Goal: Task Accomplishment & Management: Use online tool/utility

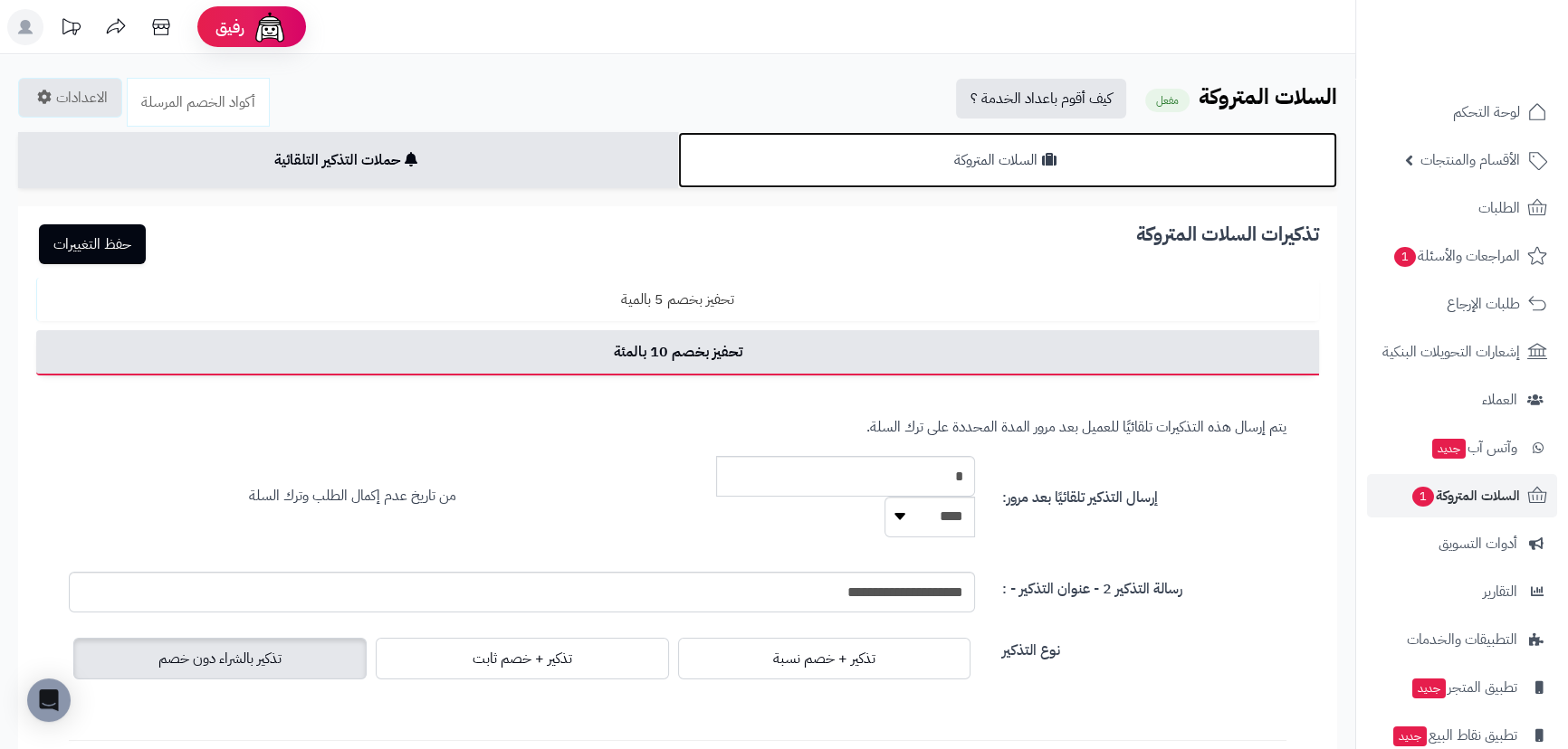
click at [1002, 147] on link "السلات المتروكة" at bounding box center [1008, 160] width 660 height 56
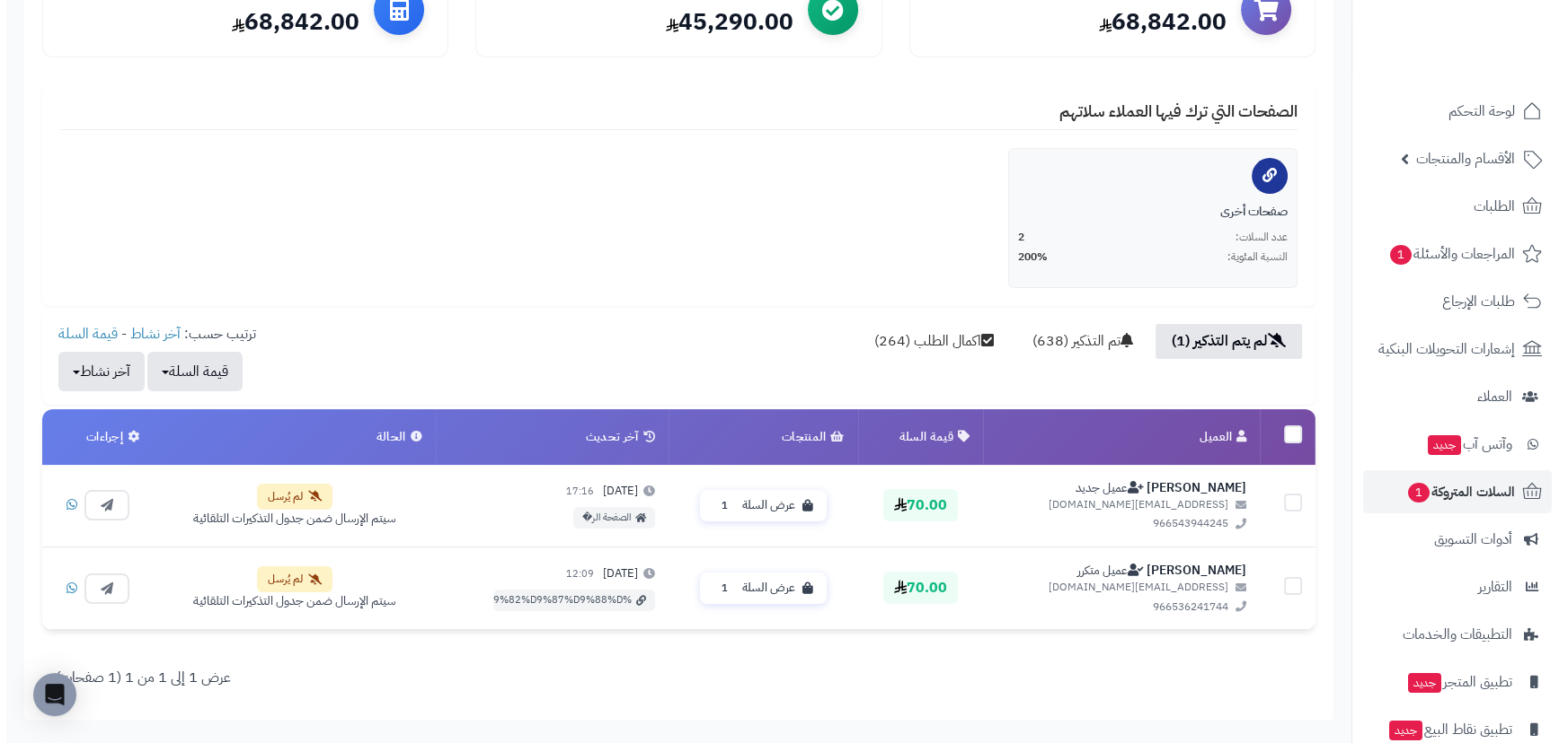
scroll to position [376, 0]
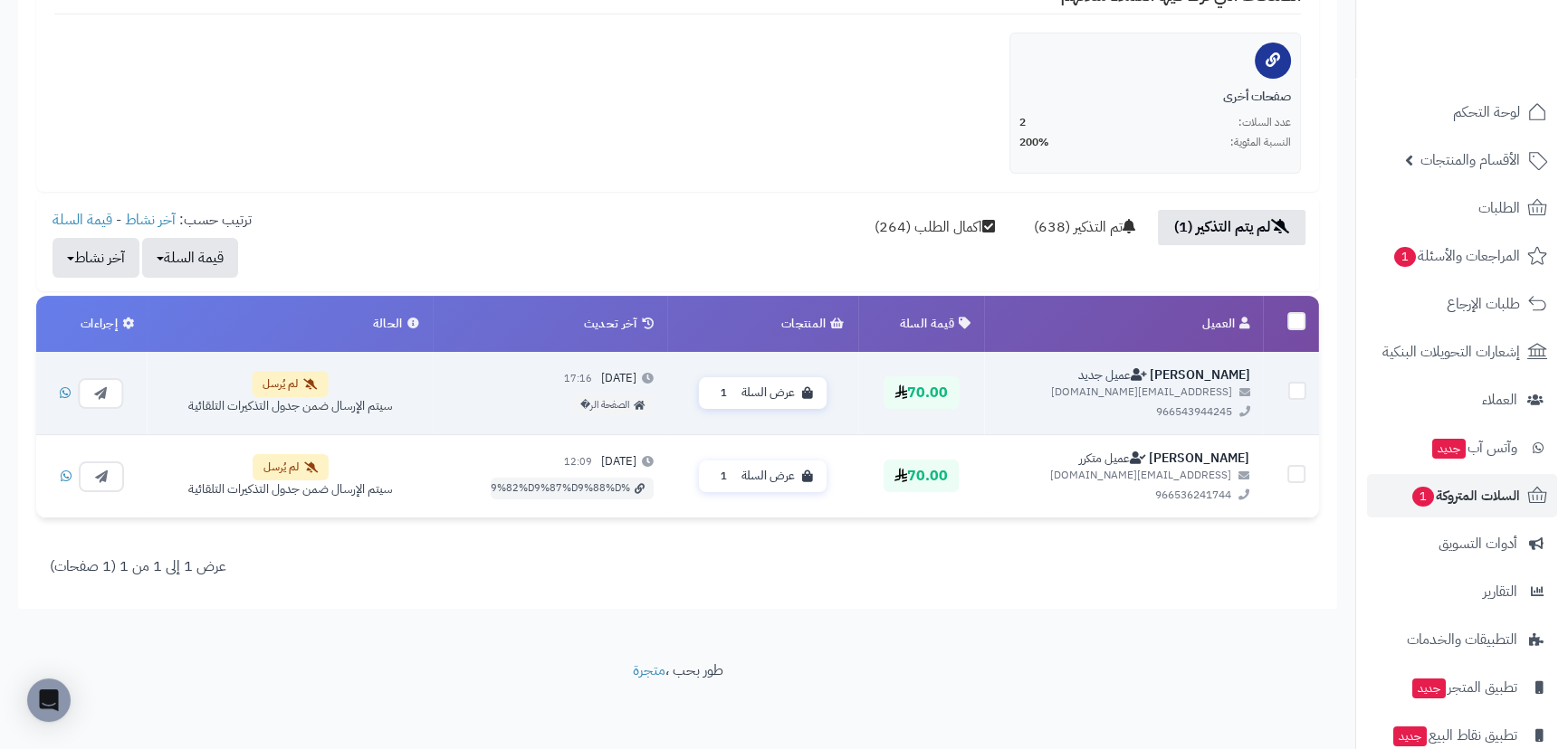
click at [316, 380] on icon at bounding box center [310, 384] width 13 height 11
click at [94, 394] on button "button" at bounding box center [100, 392] width 45 height 31
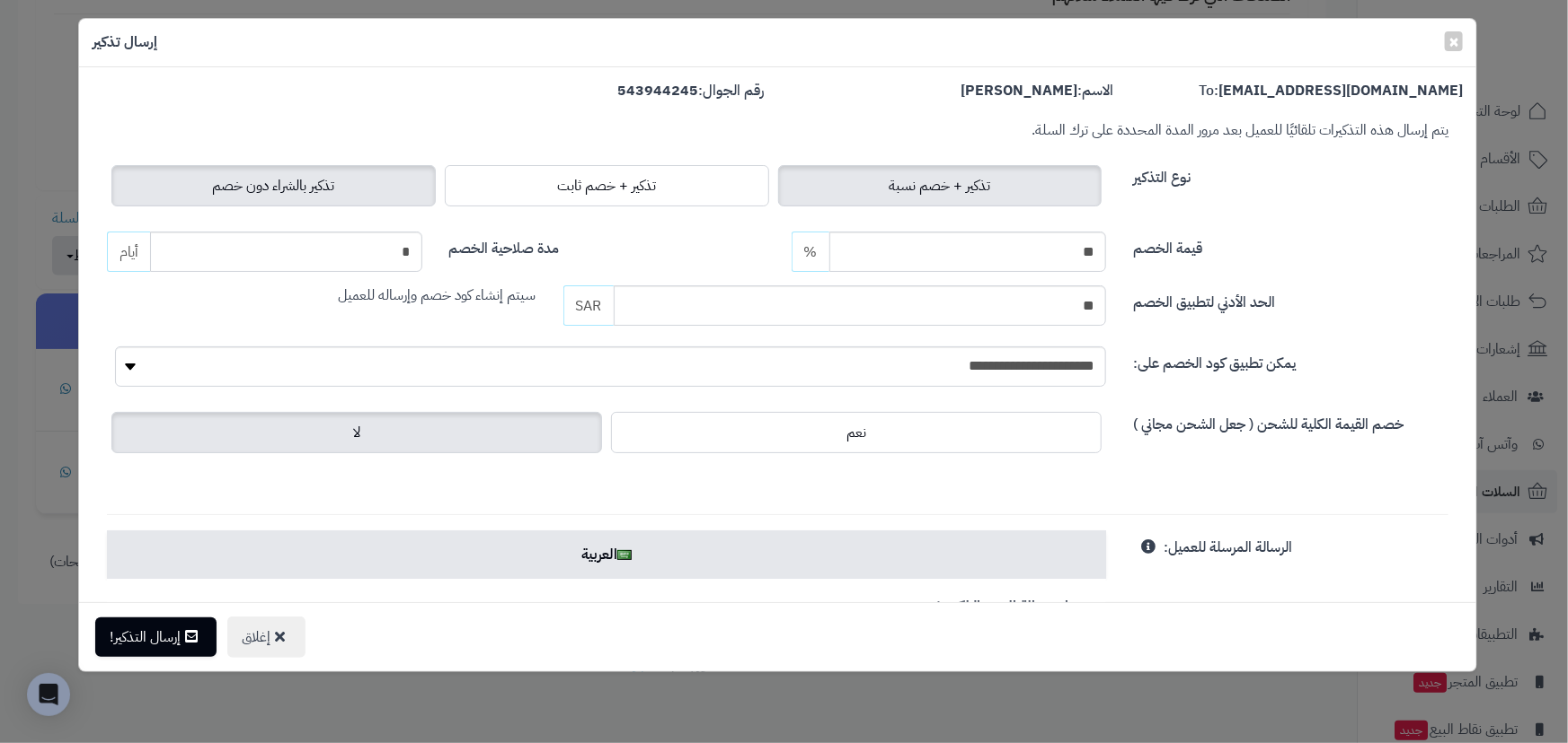
click at [247, 188] on span "تذكير بالشراء دون خصم" at bounding box center [273, 186] width 122 height 22
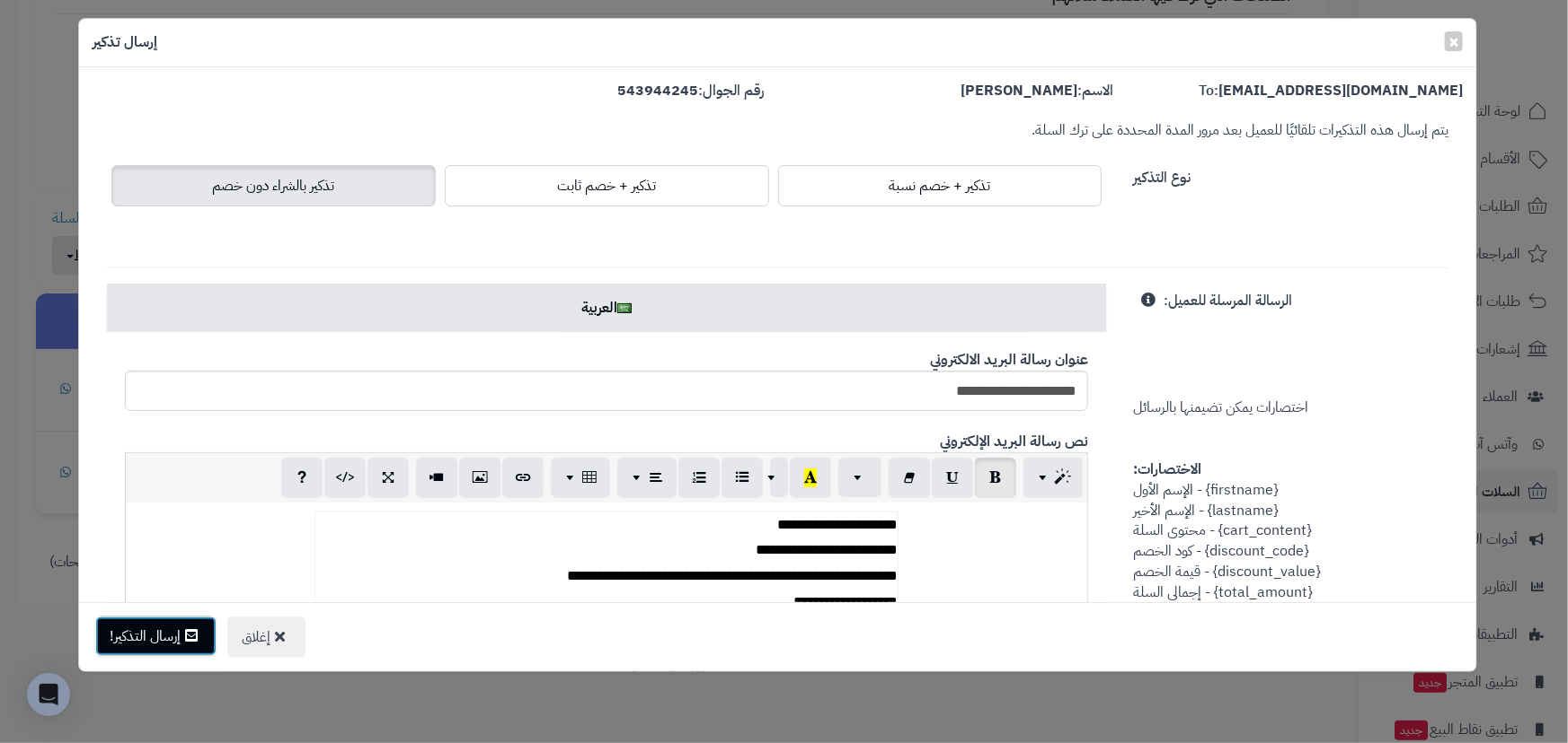
click at [179, 627] on button "إرسال التذكير!" at bounding box center [156, 636] width 121 height 39
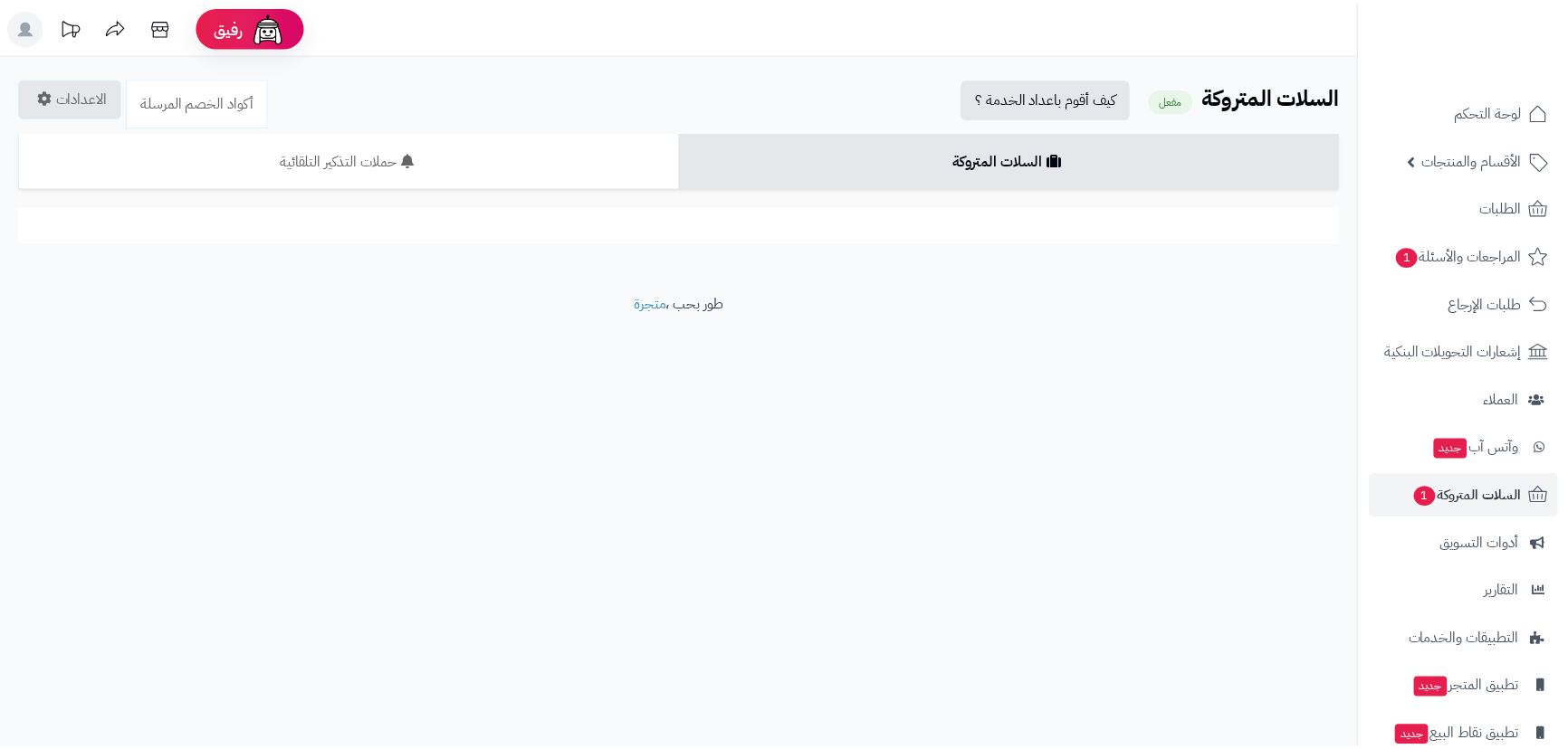
scroll to position [379, 0]
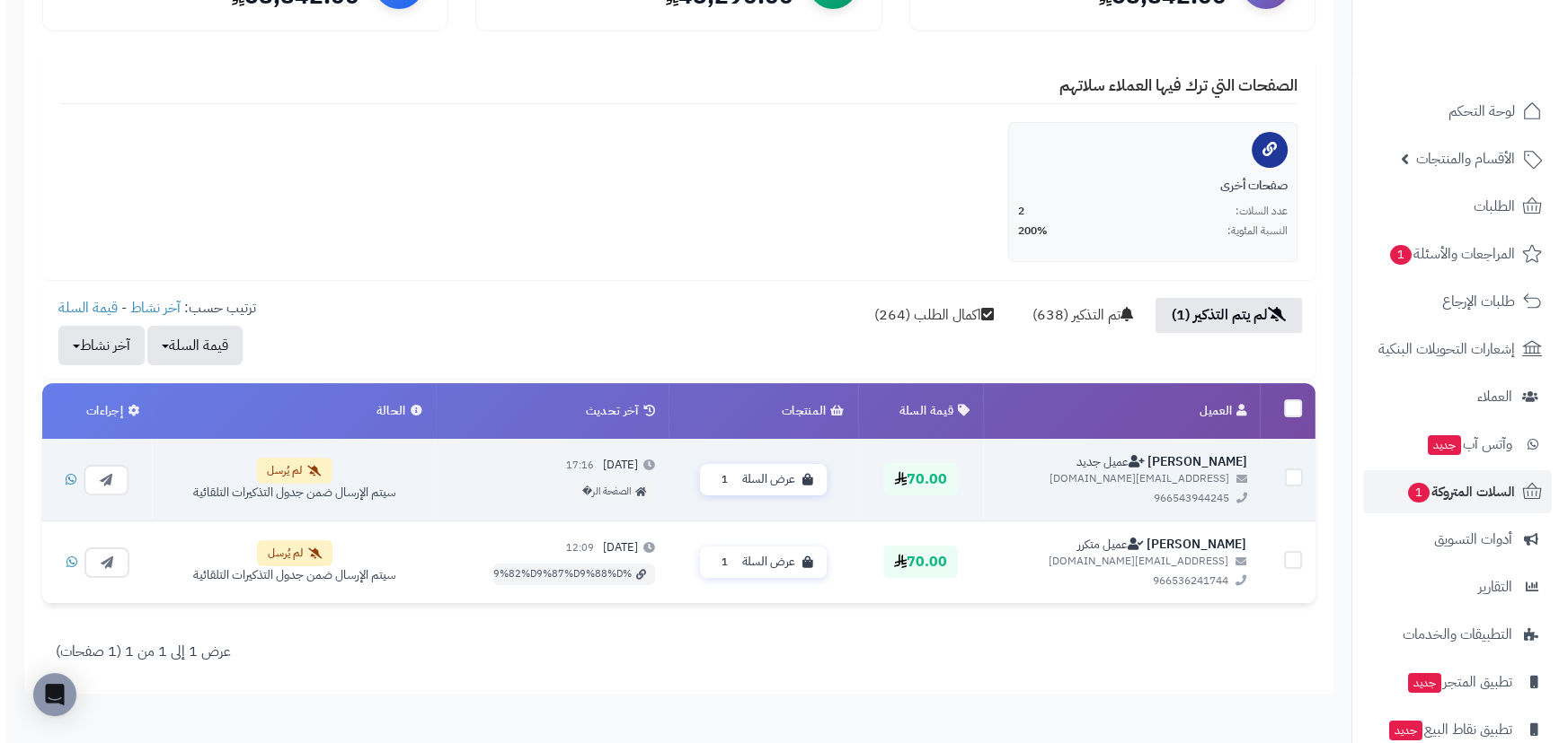
scroll to position [326, 0]
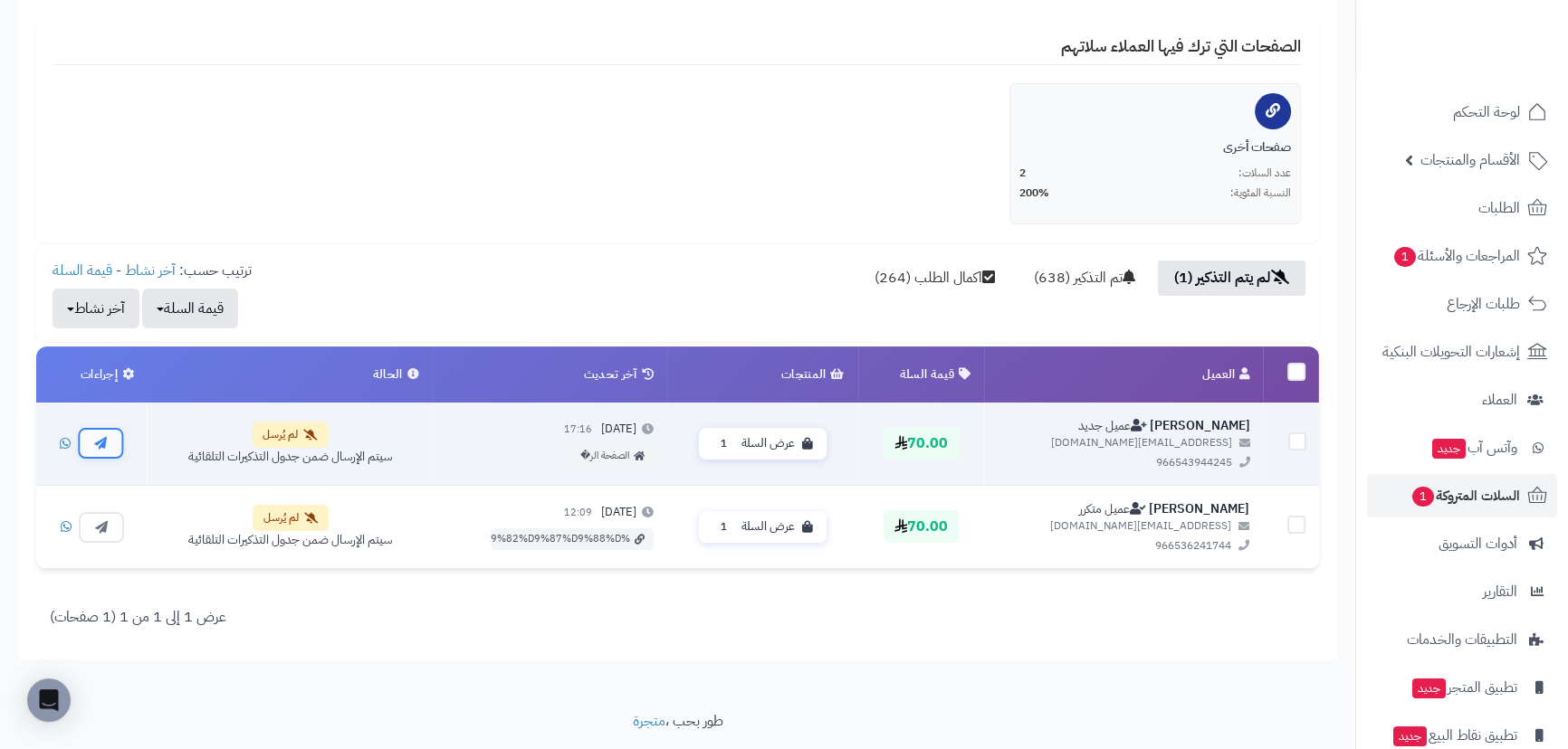
click at [105, 441] on icon "button" at bounding box center [100, 442] width 12 height 12
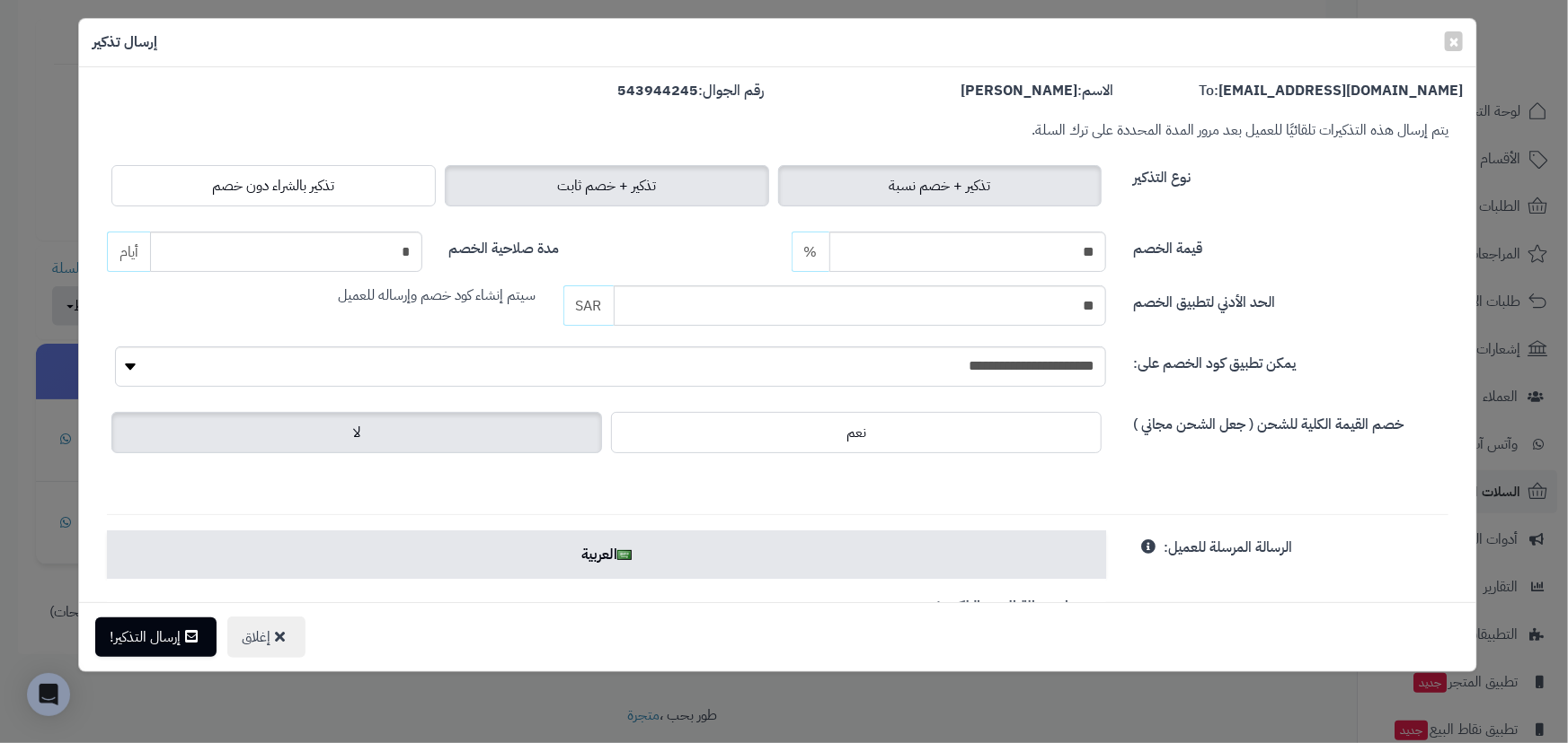
click at [595, 185] on span "تذكير + خصم ثابت" at bounding box center [607, 186] width 99 height 22
click at [866, 193] on label "تذكير + خصم نسبة" at bounding box center [940, 185] width 324 height 41
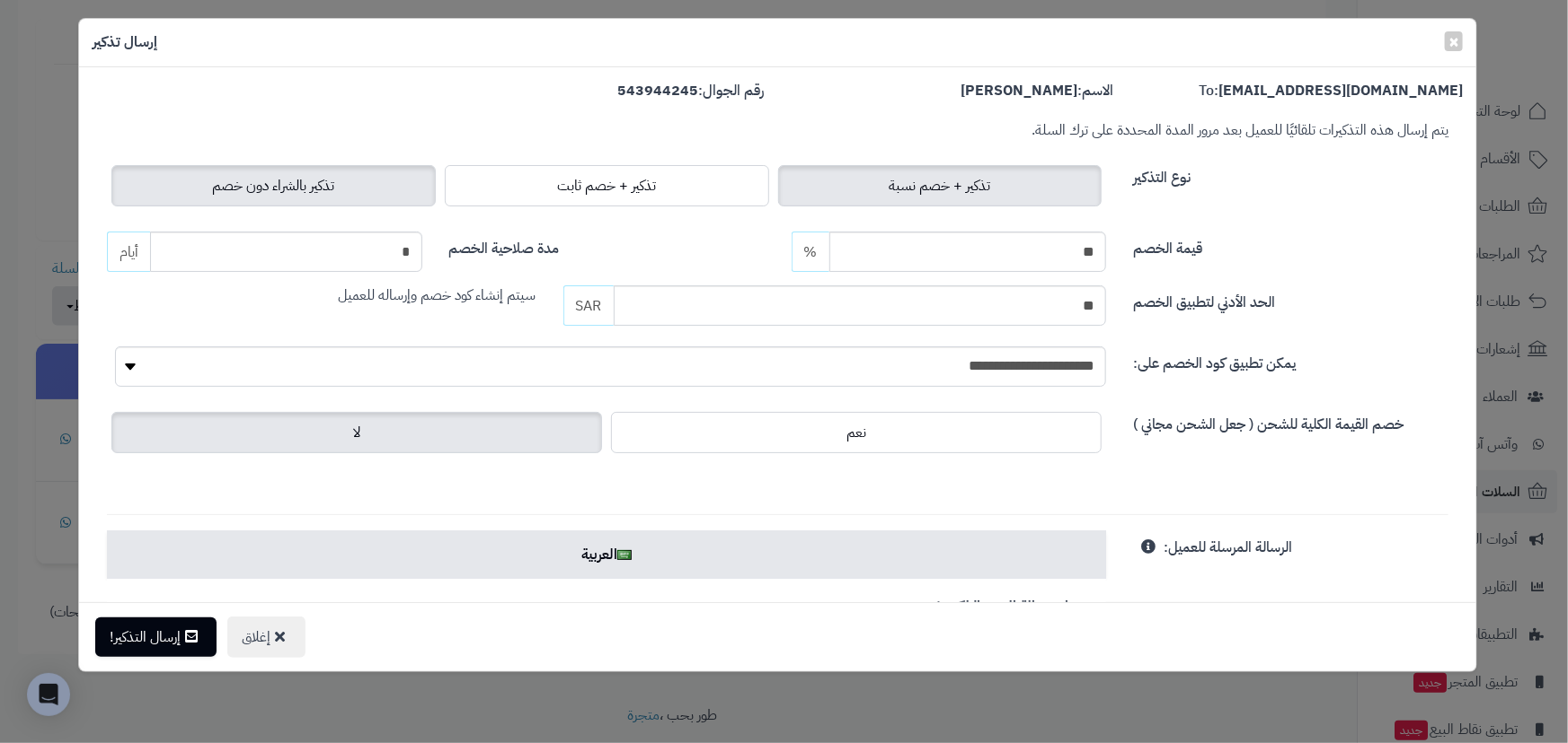
click at [342, 203] on label "تذكير بالشراء دون خصم" at bounding box center [274, 185] width 324 height 41
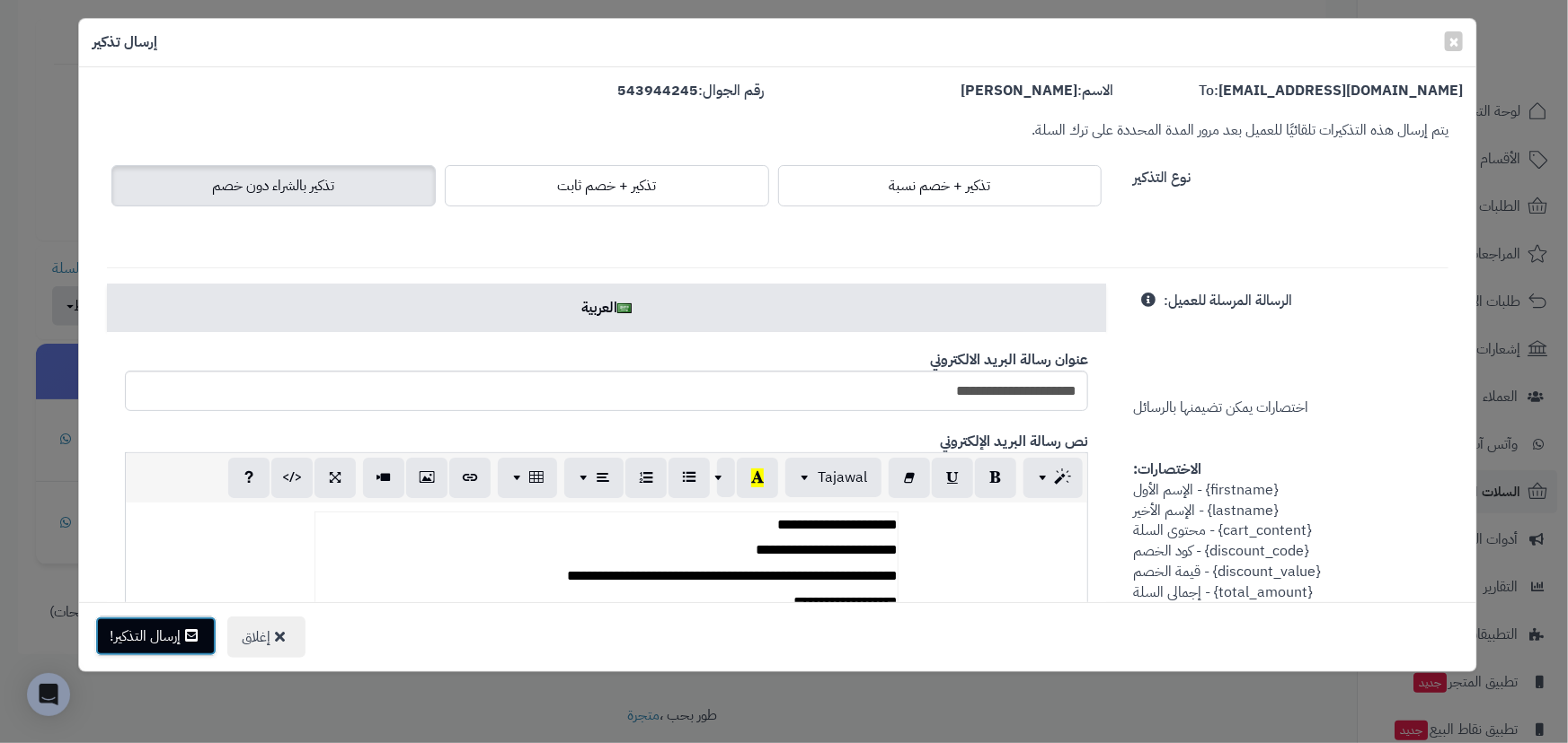
click at [190, 644] on button "إرسال التذكير!" at bounding box center [156, 636] width 121 height 39
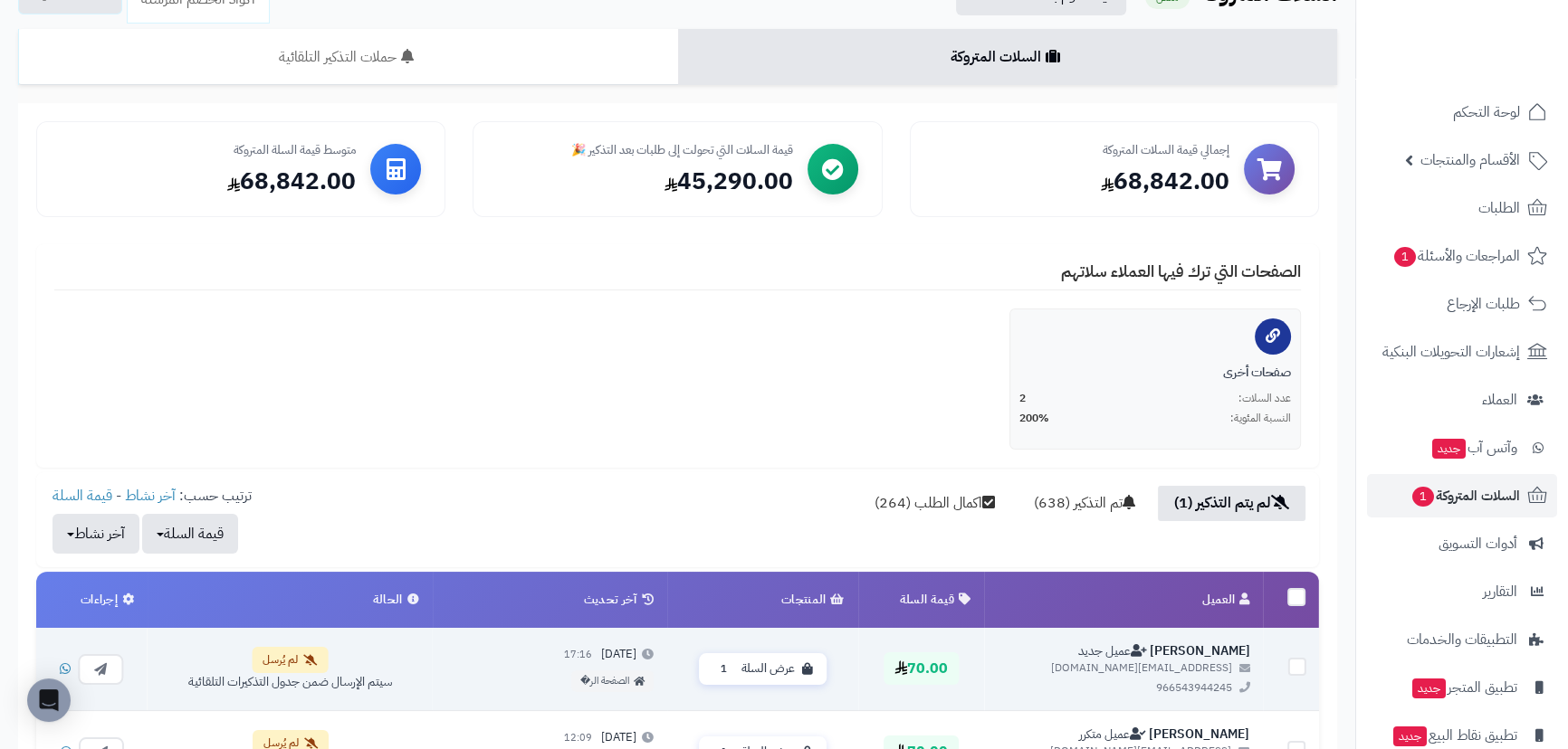
scroll to position [379, 0]
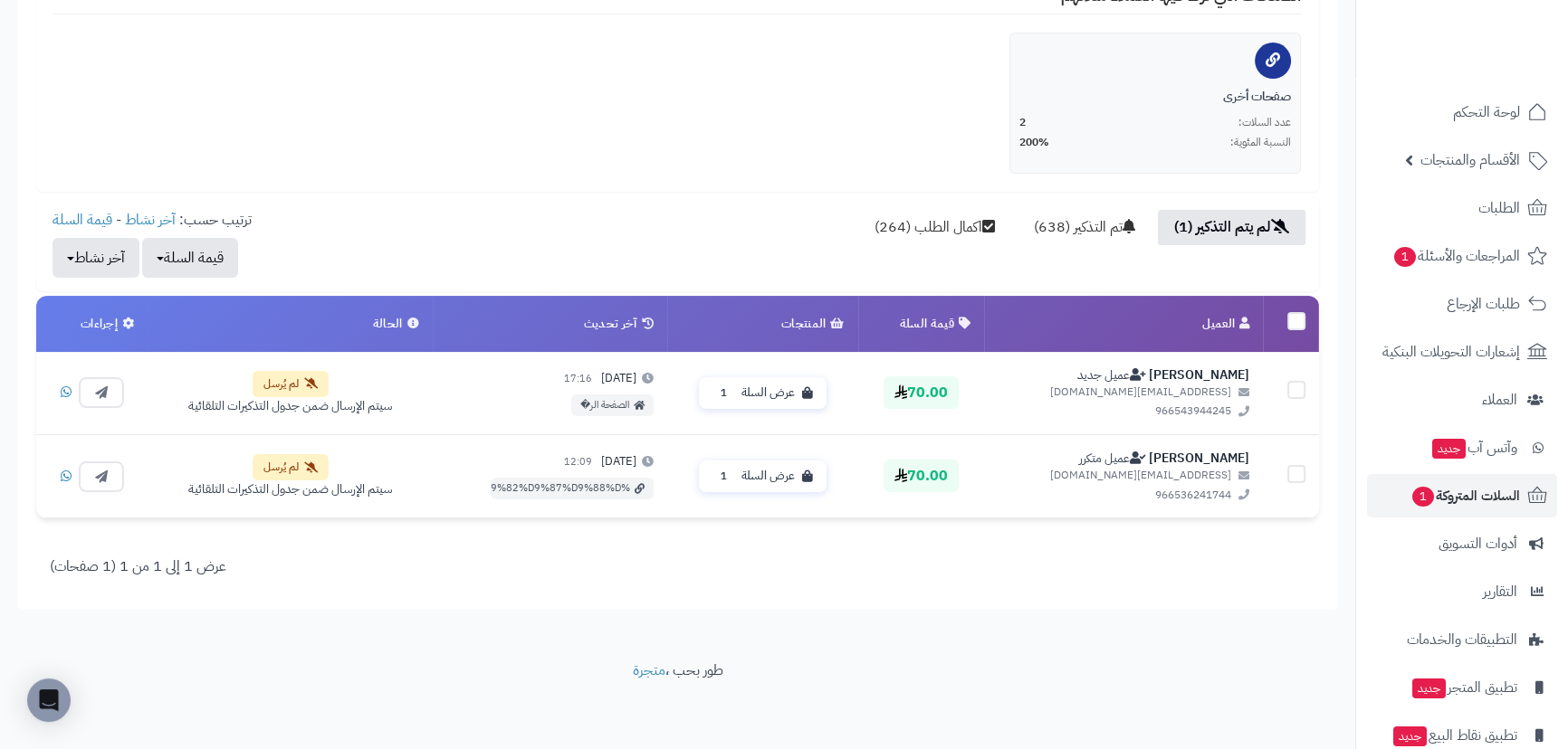
click at [127, 318] on icon at bounding box center [128, 323] width 12 height 12
click at [111, 321] on th "إجراءات" at bounding box center [92, 324] width 112 height 56
click at [132, 317] on icon at bounding box center [128, 323] width 12 height 12
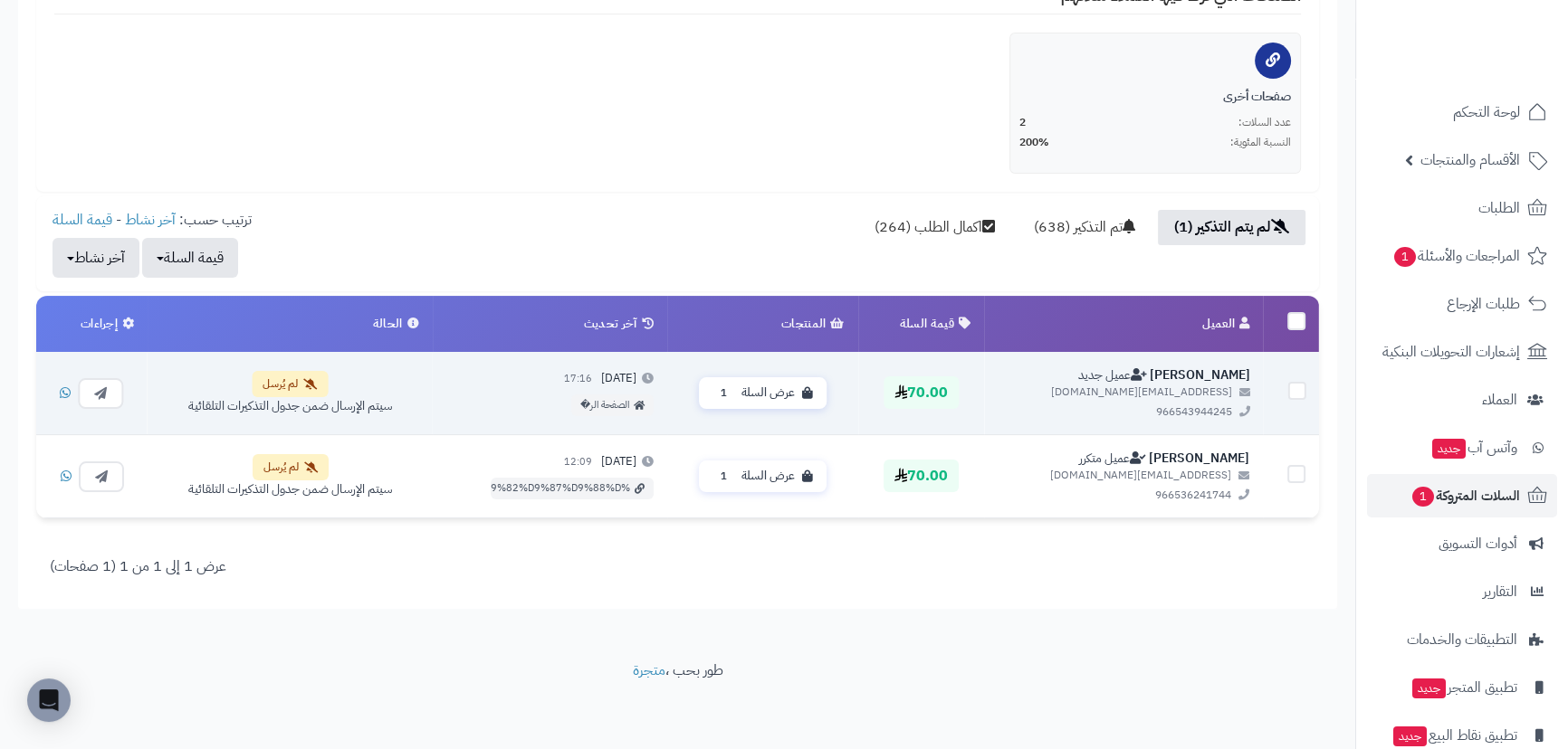
click at [316, 388] on span "لم يُرسل" at bounding box center [289, 384] width 76 height 26
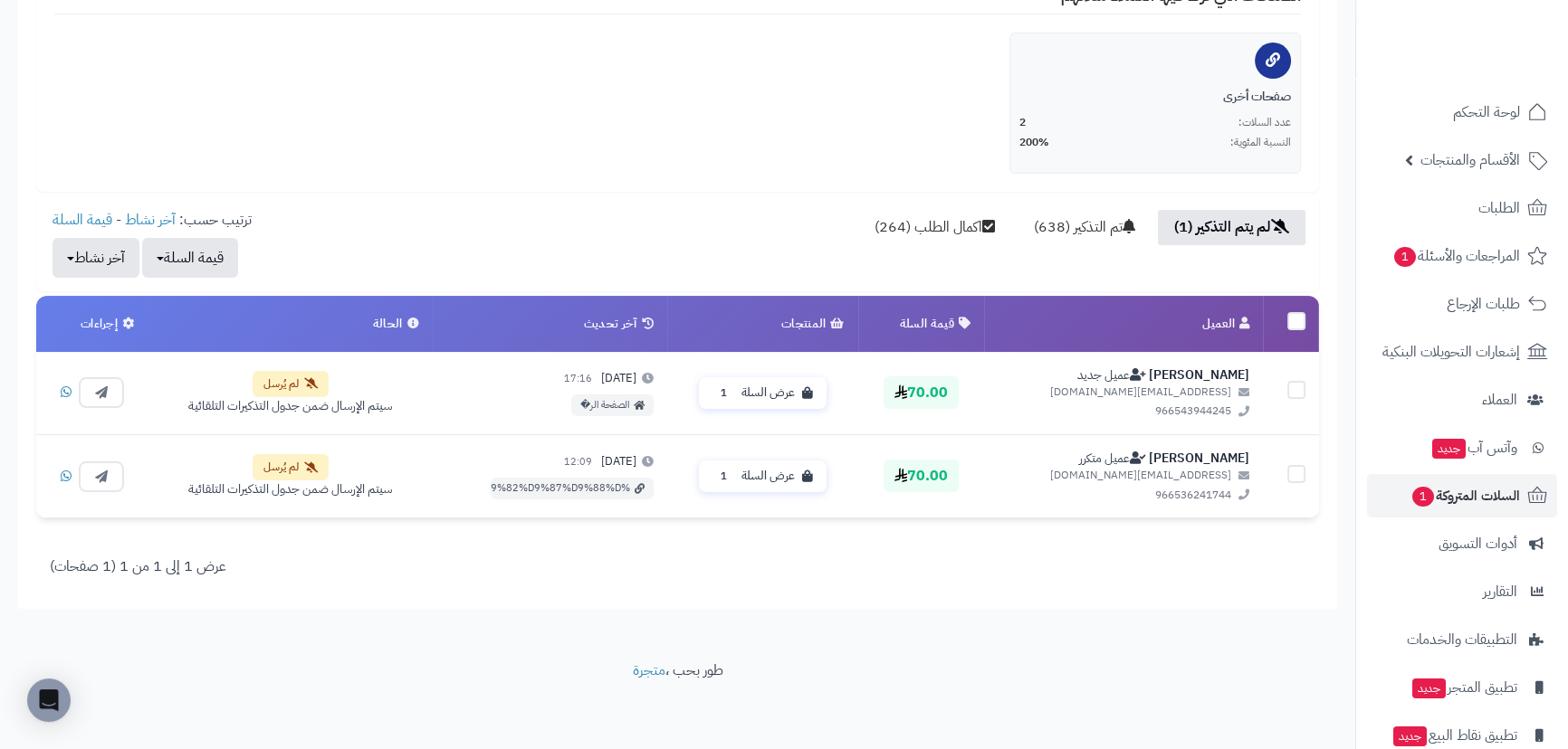
click at [426, 322] on th "الحالة" at bounding box center [289, 324] width 285 height 56
click at [1451, 135] on ul "لوحة التحكم الأقسام والمنتجات المنتجات الأقسام الماركات مواصفات المنتجات مواصفا…" at bounding box center [1461, 448] width 212 height 715
click at [1466, 118] on span "لوحة التحكم" at bounding box center [1486, 112] width 66 height 25
